Goal: Information Seeking & Learning: Learn about a topic

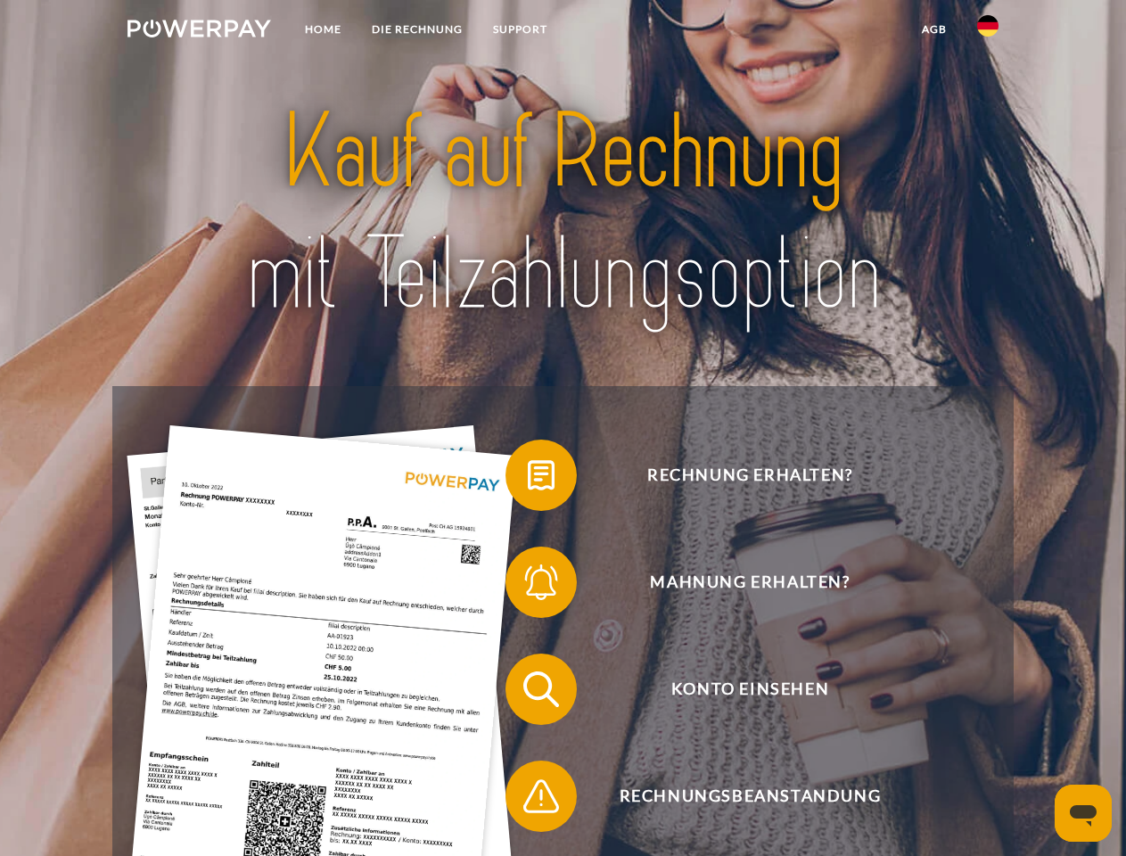
click at [199, 31] on img at bounding box center [200, 29] width 144 height 18
click at [988, 31] on img at bounding box center [987, 25] width 21 height 21
click at [934, 29] on link "agb" at bounding box center [934, 29] width 55 height 32
click at [528, 479] on span at bounding box center [514, 475] width 89 height 89
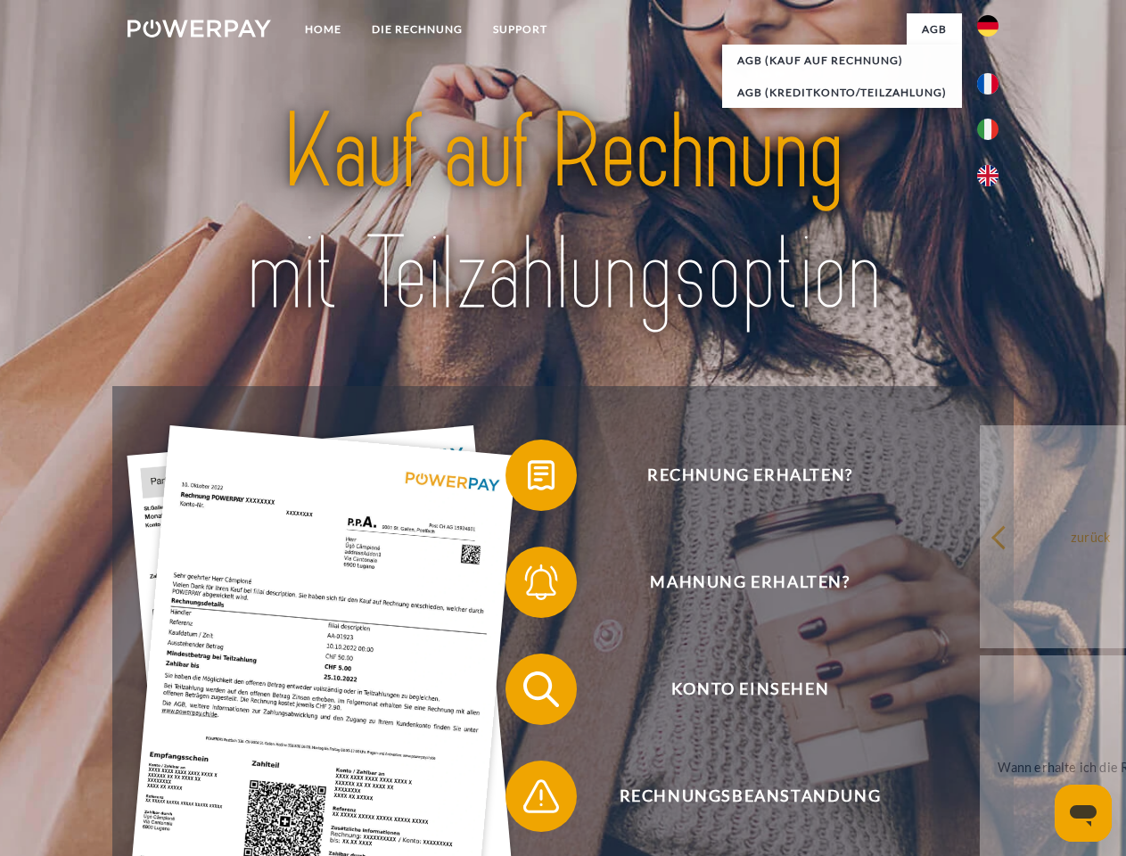
click at [528, 586] on span at bounding box center [514, 582] width 89 height 89
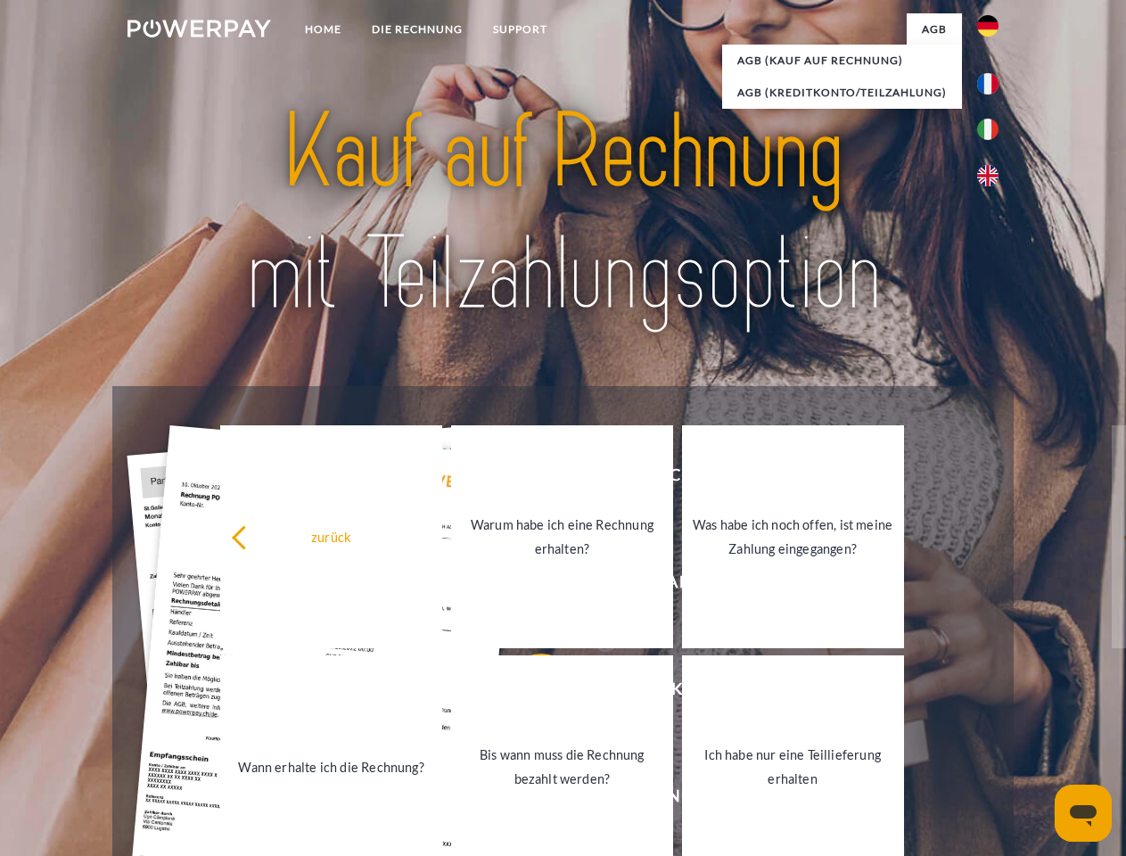
click at [528, 693] on link "Bis wann muss die Rechnung bezahlt werden?" at bounding box center [562, 766] width 222 height 223
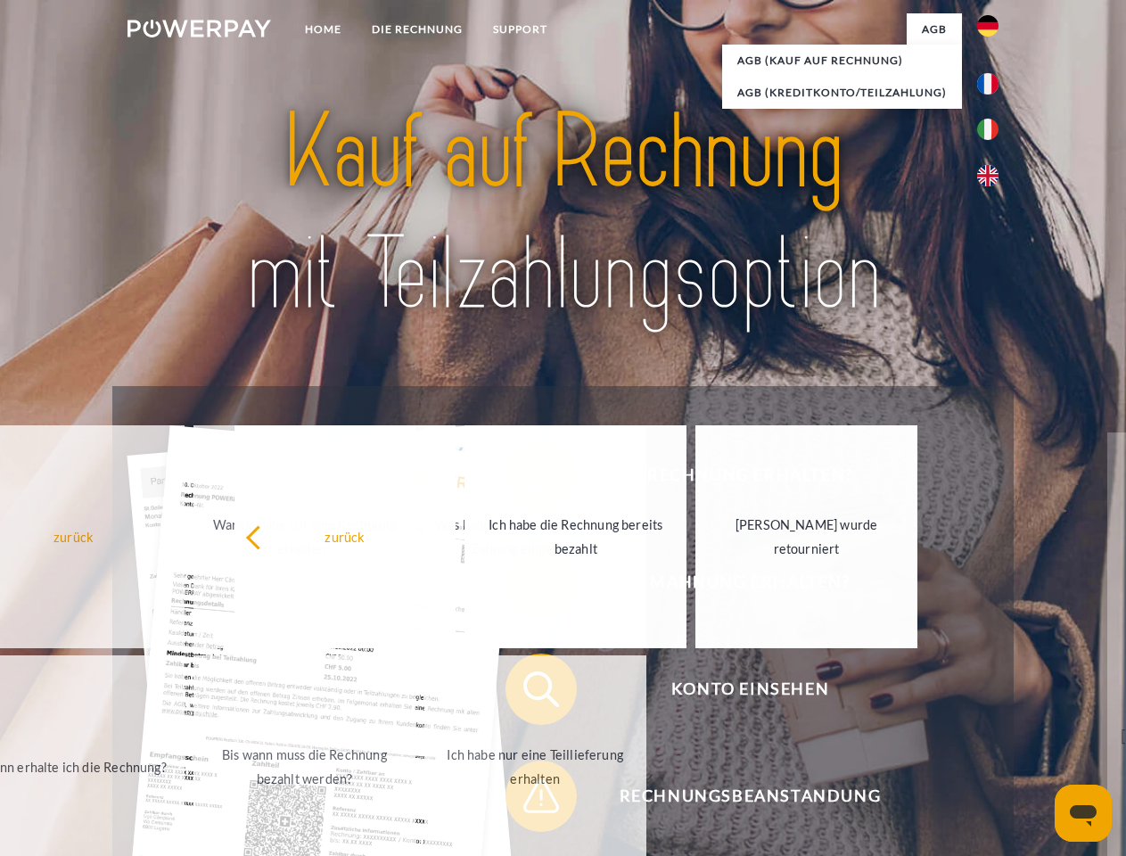
click at [528, 800] on span at bounding box center [514, 796] width 89 height 89
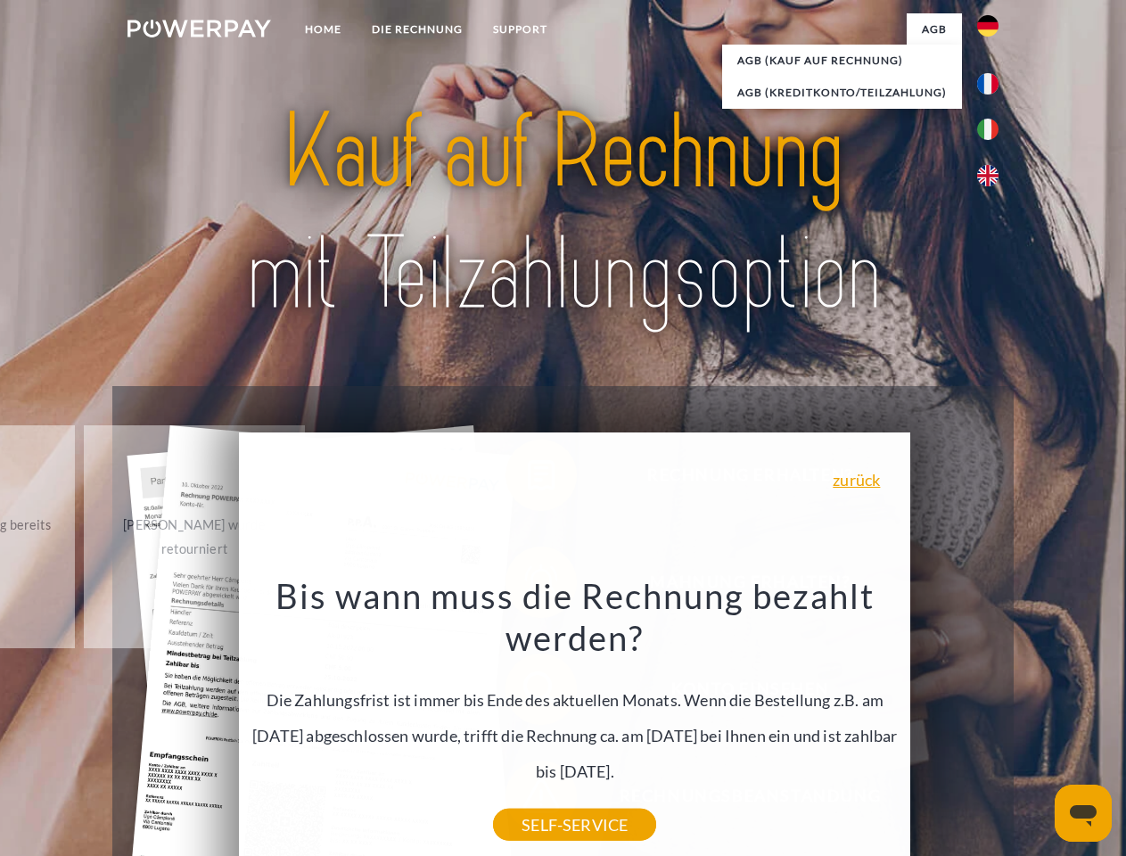
click at [1084, 813] on icon "Messaging-Fenster öffnen" at bounding box center [1083, 815] width 27 height 21
